Goal: Task Accomplishment & Management: Manage account settings

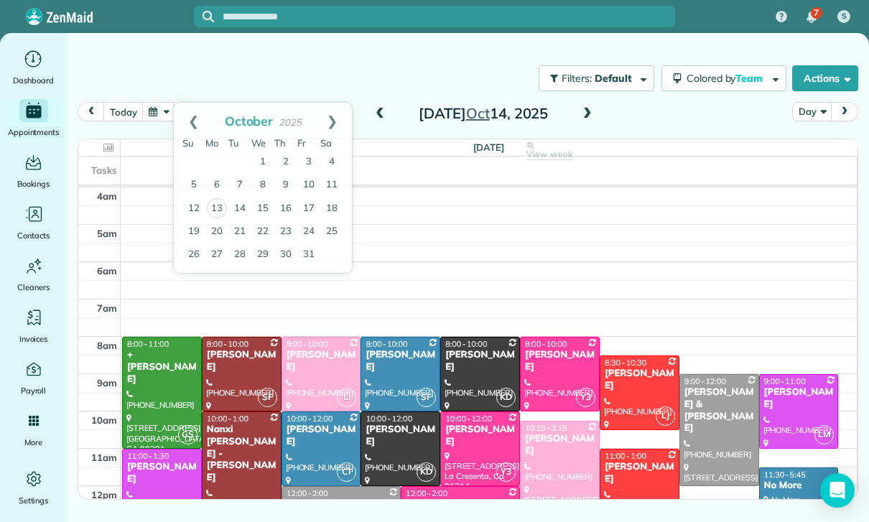
scroll to position [113, 0]
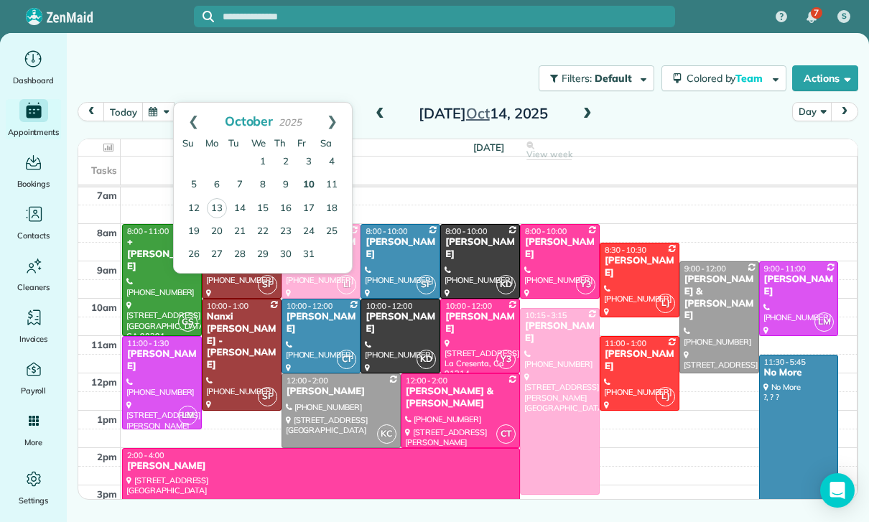
click at [305, 175] on link "10" at bounding box center [308, 185] width 23 height 23
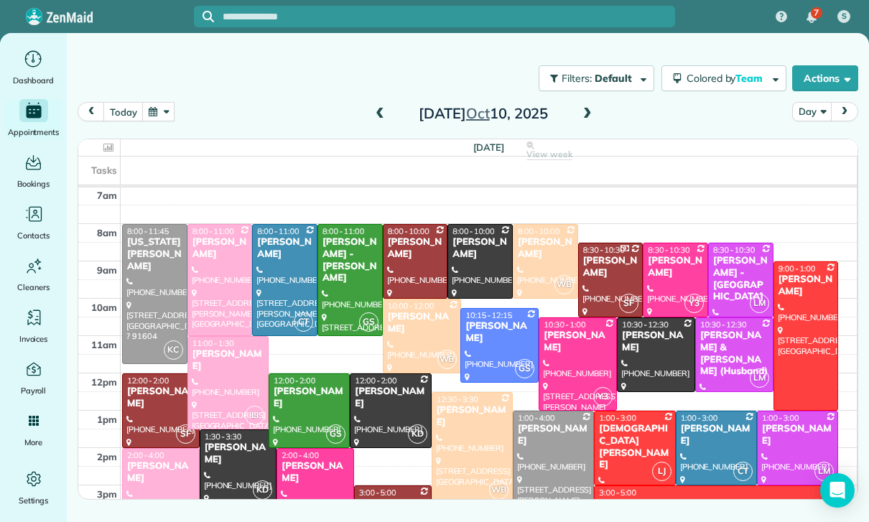
click at [137, 274] on div at bounding box center [155, 294] width 64 height 139
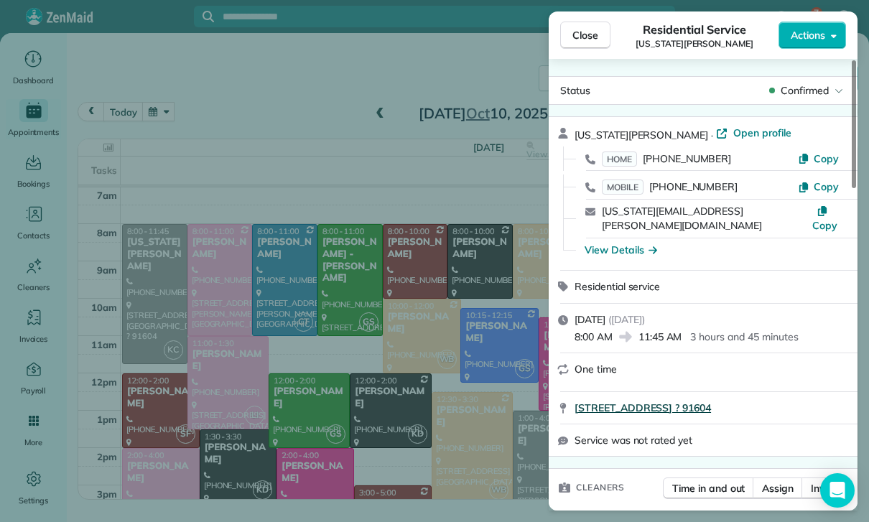
click at [652, 401] on span "[STREET_ADDRESS] ? 91604" at bounding box center [643, 408] width 136 height 14
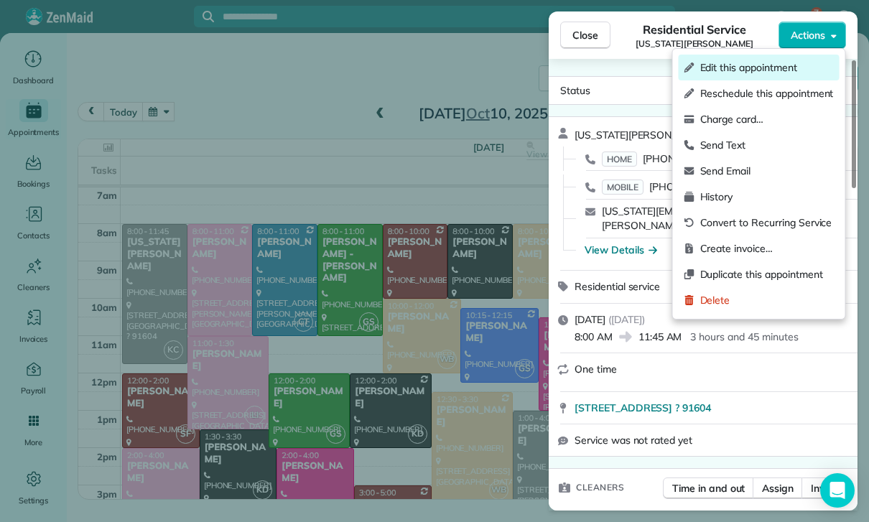
click at [759, 65] on span "Edit this appointment" at bounding box center [767, 67] width 134 height 14
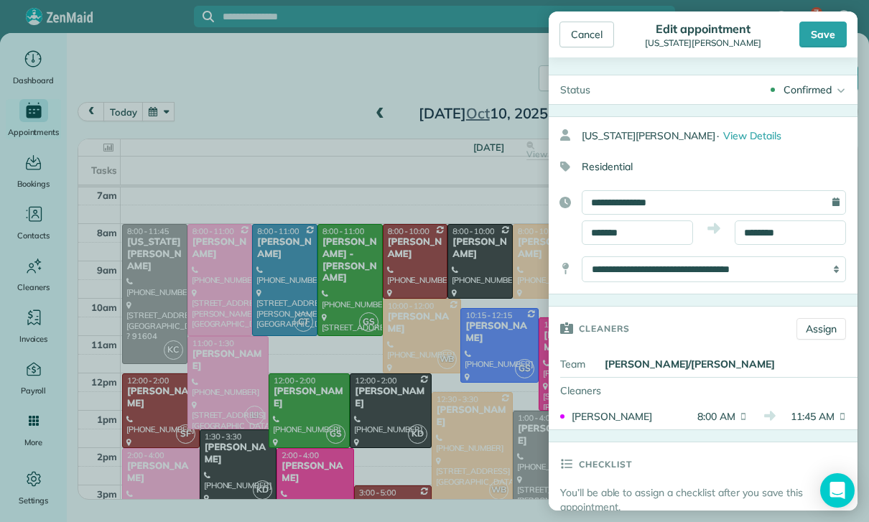
click at [712, 267] on select "**********" at bounding box center [714, 269] width 264 height 26
click at [583, 32] on div "Cancel" at bounding box center [586, 35] width 55 height 26
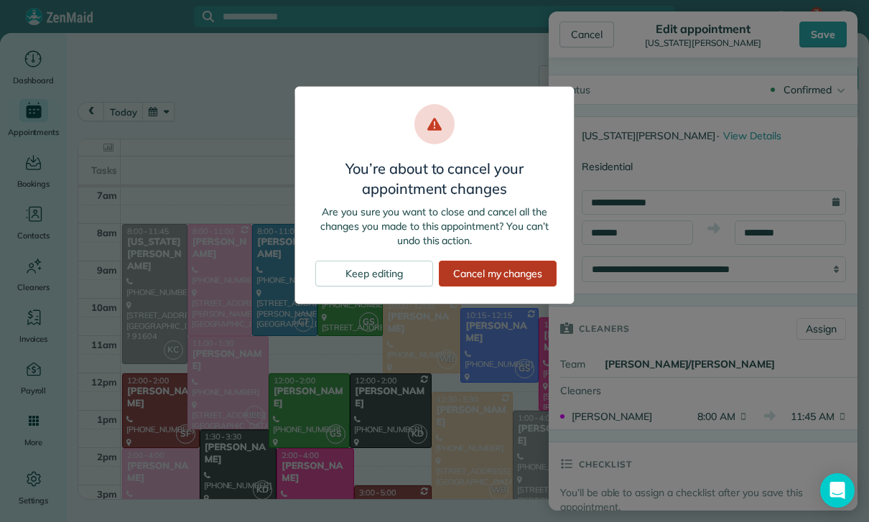
click at [499, 271] on div "Cancel my changes" at bounding box center [498, 274] width 118 height 26
